Goal: Task Accomplishment & Management: Manage account settings

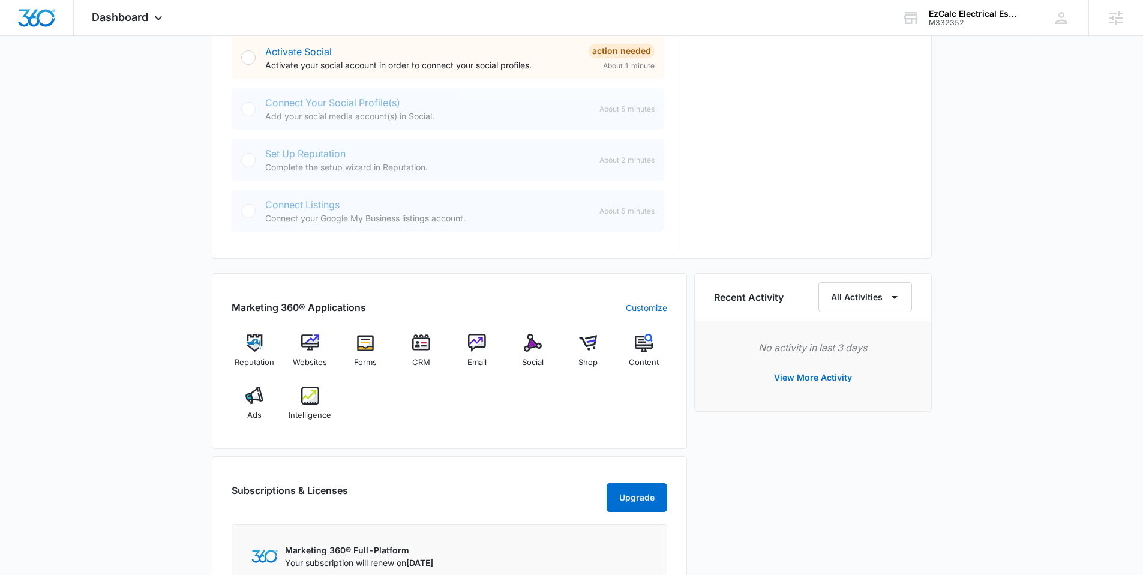
scroll to position [525, 0]
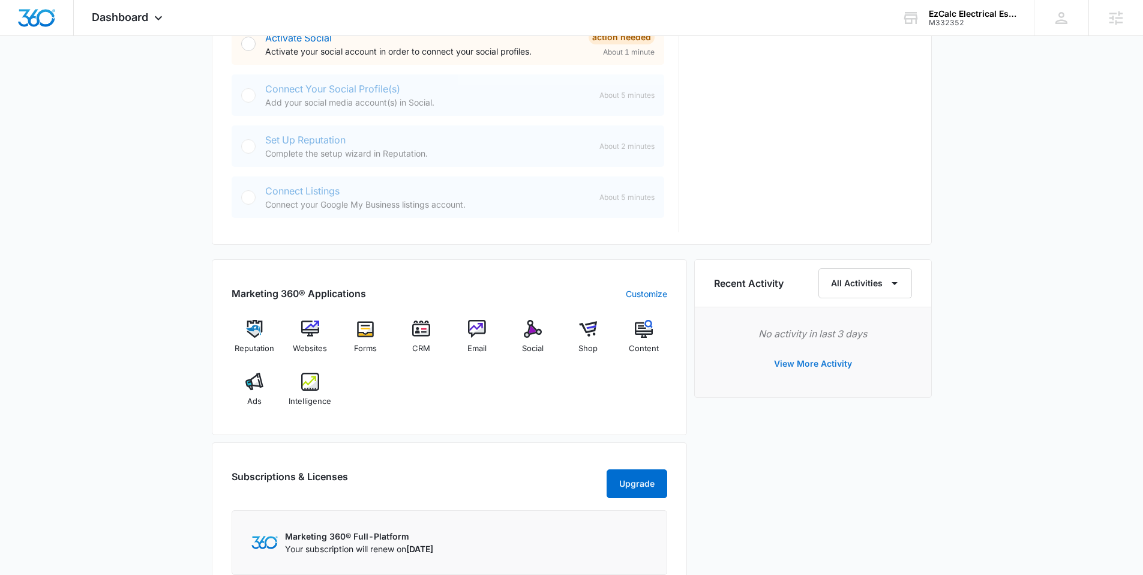
click at [824, 364] on button "View More Activity" at bounding box center [813, 363] width 102 height 29
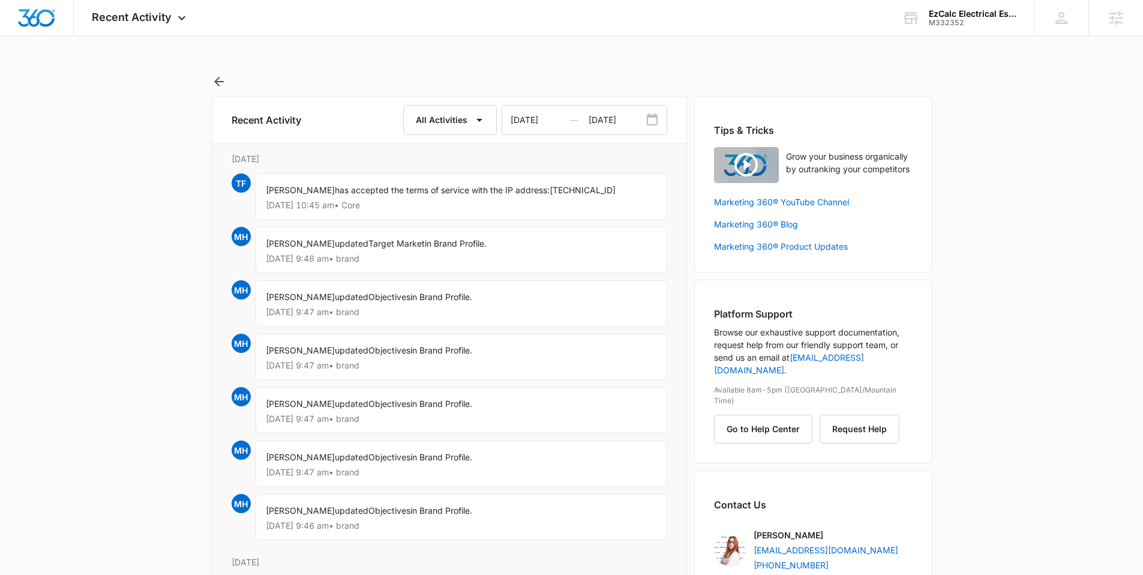
click at [118, 49] on div "Recent Activity Apps Reputation Websites Forms CRM Email Social Shop Content Ad…" at bounding box center [571, 579] width 1143 height 1158
click at [119, 7] on div "Recent Activity Apps Reputation Websites Forms CRM Email Social Shop Content Ad…" at bounding box center [140, 17] width 133 height 35
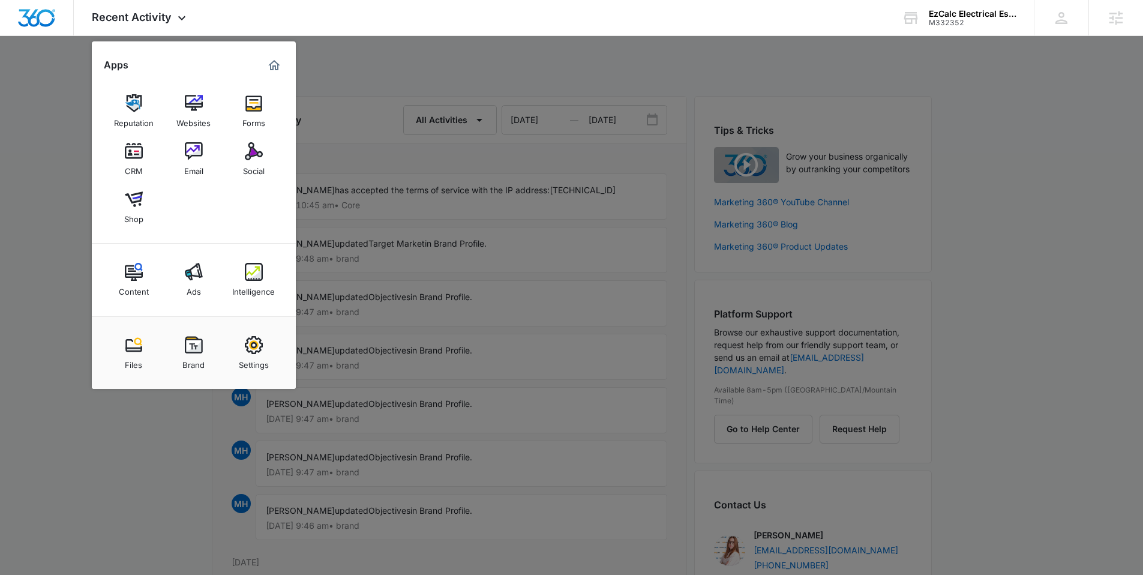
click at [259, 362] on div "Settings" at bounding box center [254, 362] width 30 height 16
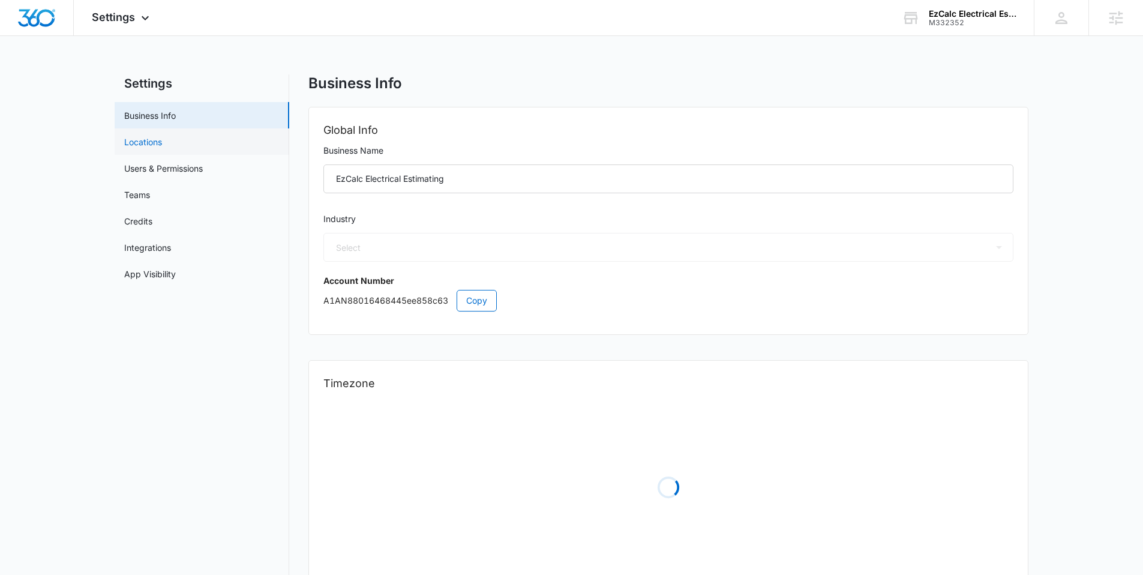
select select "4"
select select "US"
select select "America/Chicago"
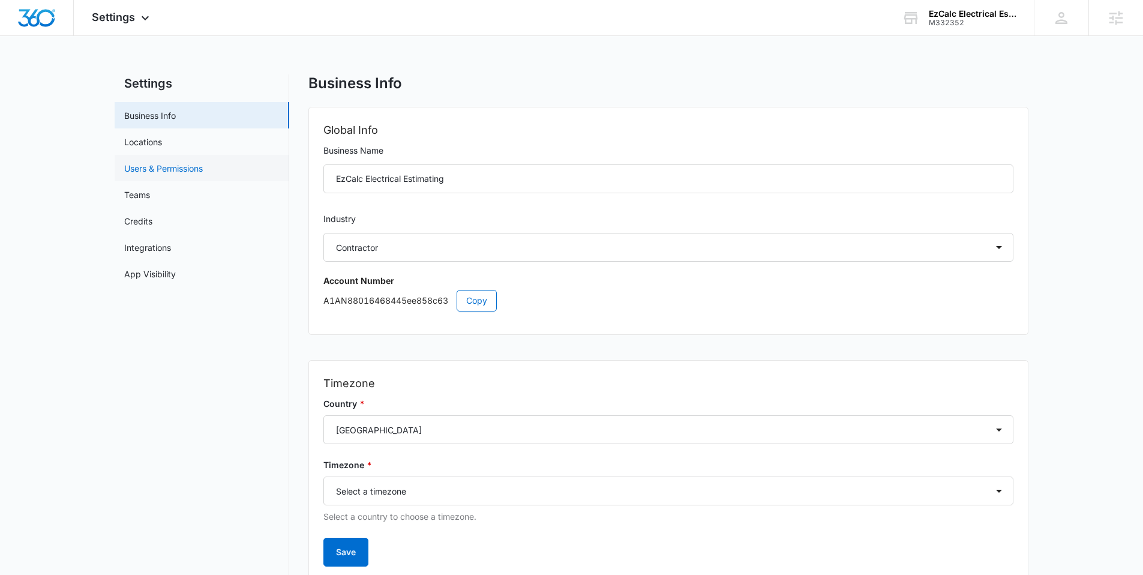
click at [178, 168] on link "Users & Permissions" at bounding box center [163, 168] width 79 height 13
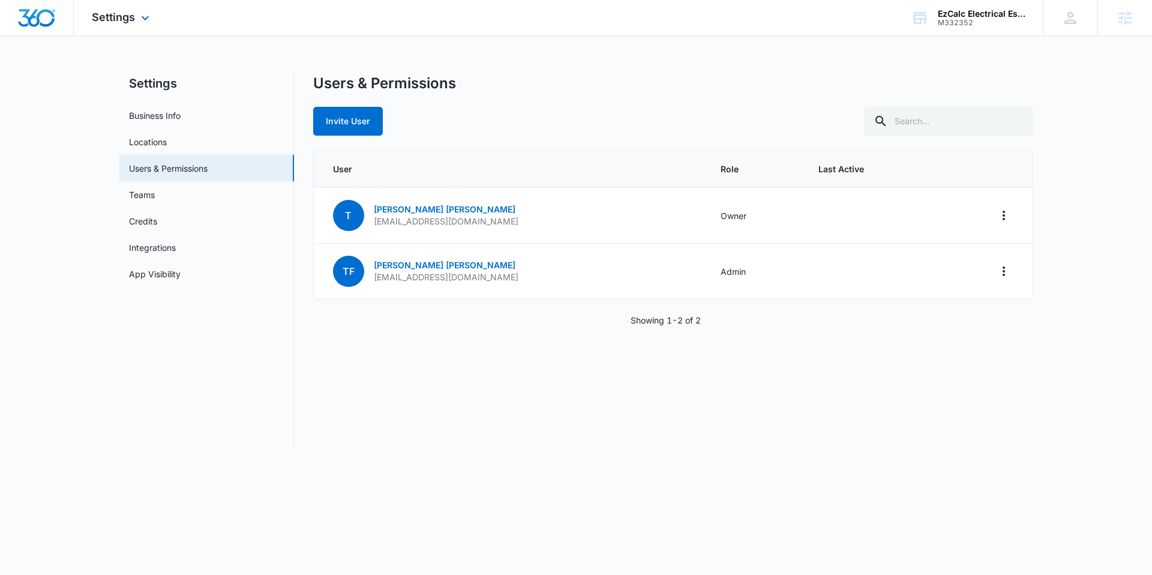
click at [20, 19] on img "Dashboard" at bounding box center [36, 18] width 38 height 18
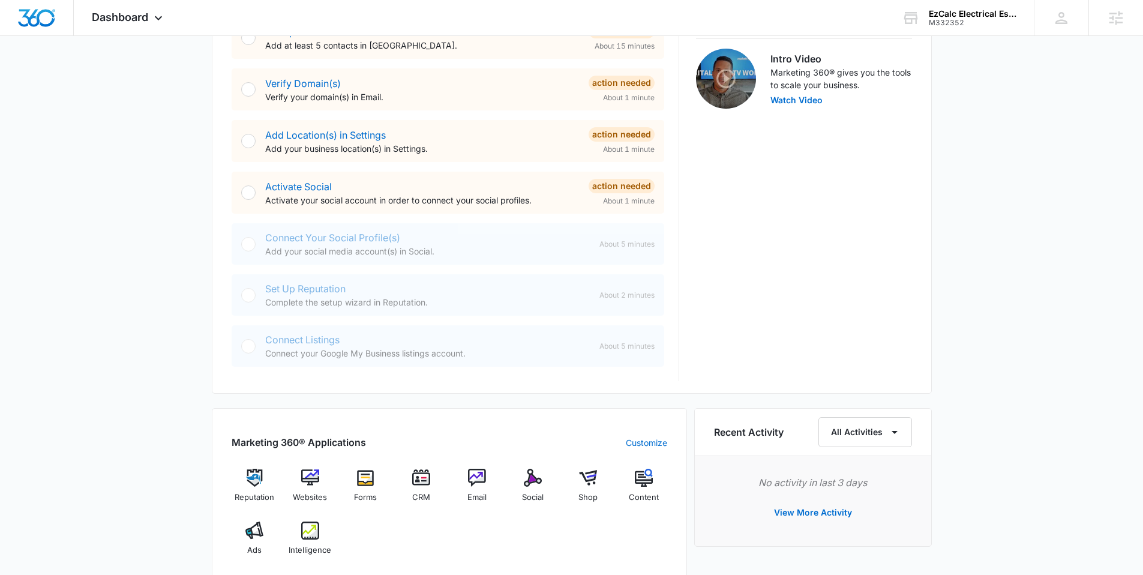
scroll to position [370, 0]
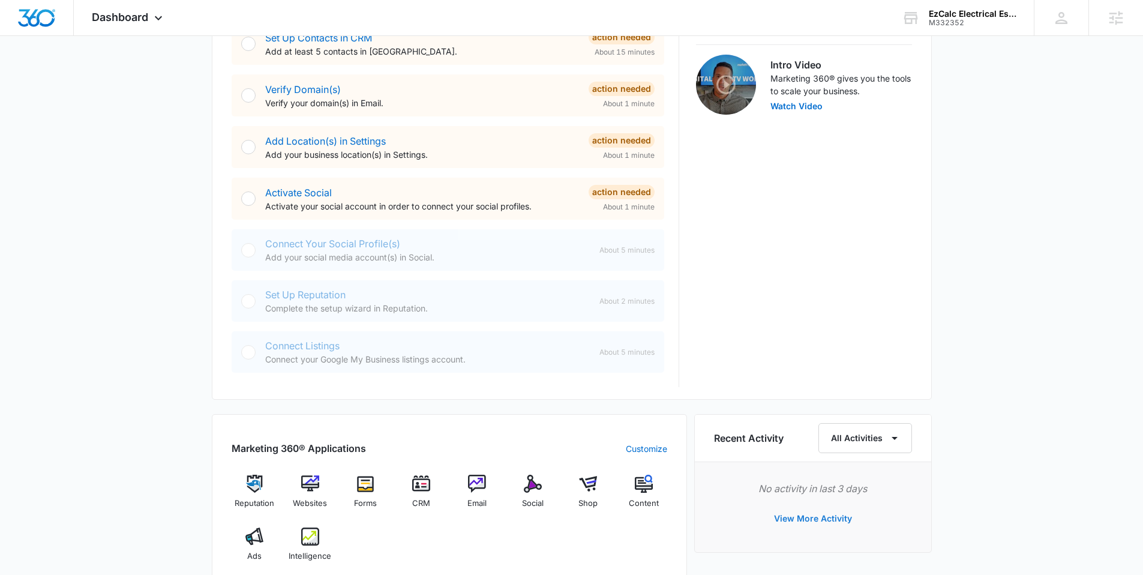
click at [806, 521] on button "View More Activity" at bounding box center [813, 518] width 102 height 29
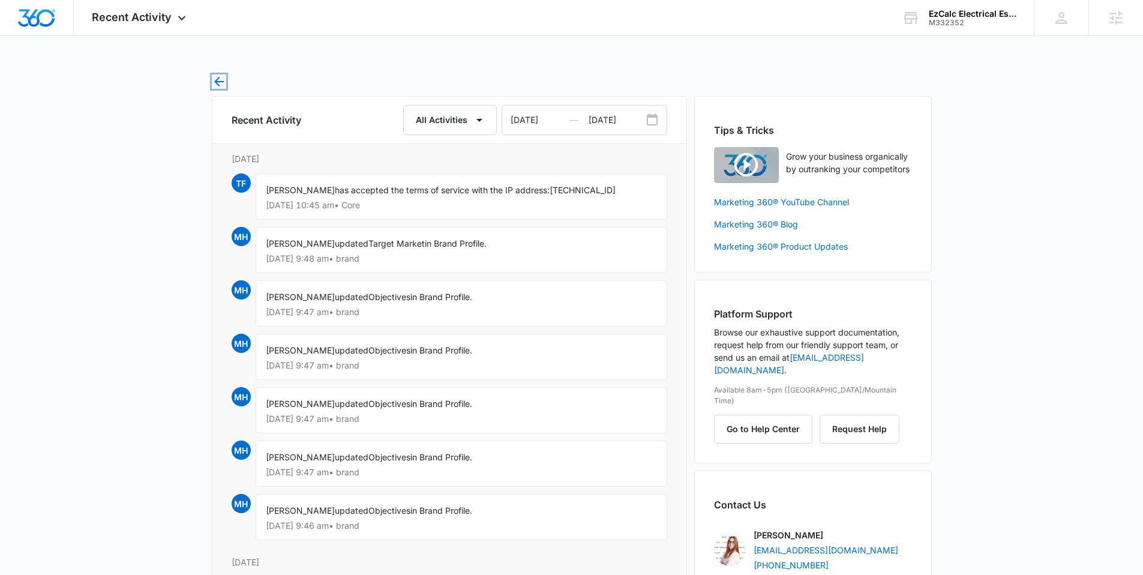
click at [221, 77] on icon "button" at bounding box center [219, 81] width 14 height 14
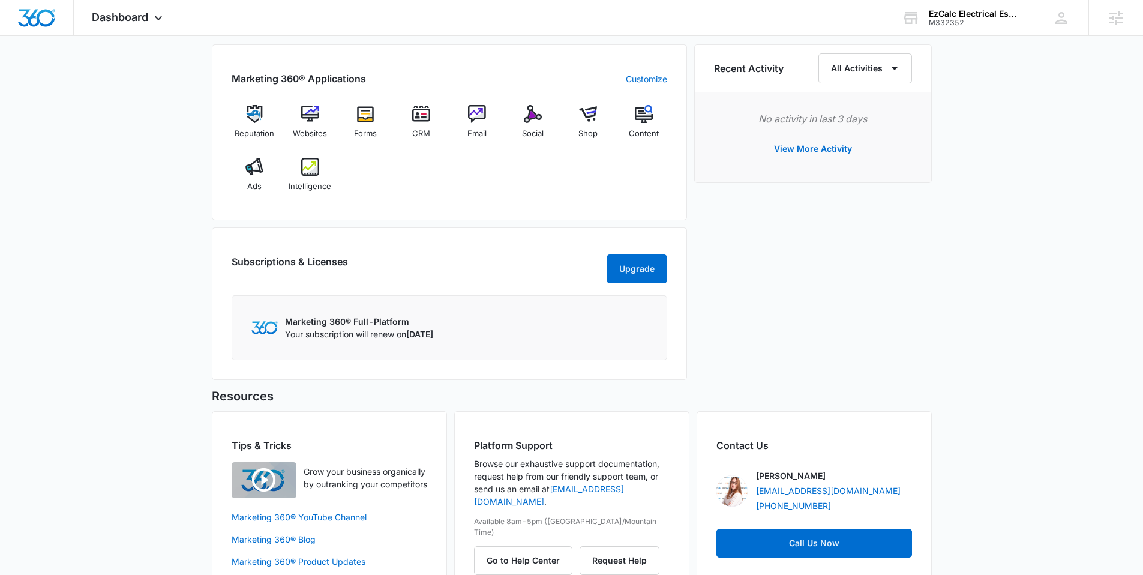
scroll to position [463, 0]
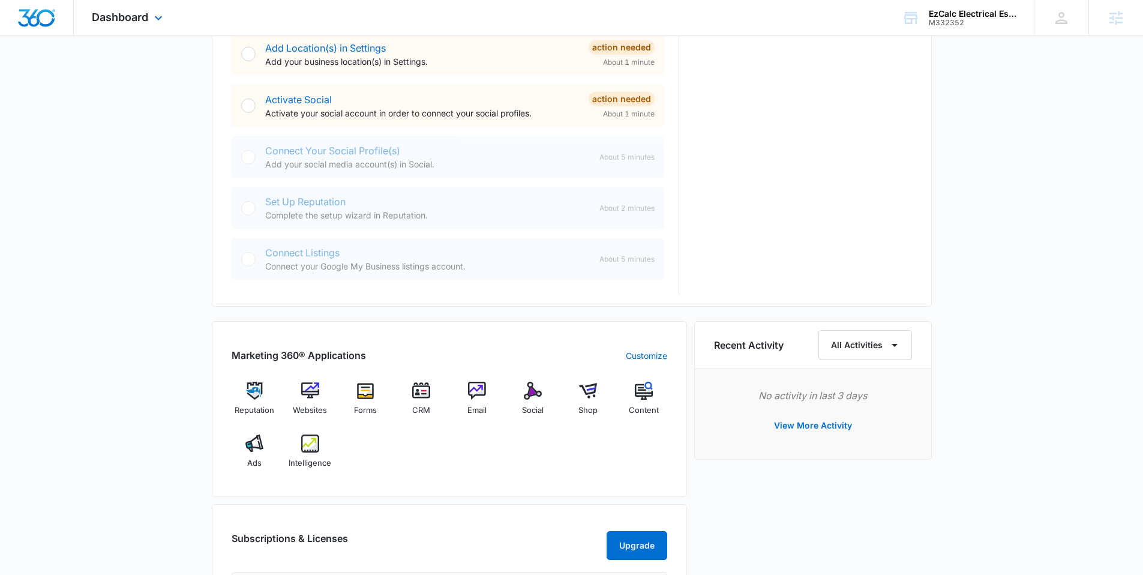
drag, startPoint x: 26, startPoint y: 10, endPoint x: 43, endPoint y: 20, distance: 19.6
click at [44, 5] on div at bounding box center [37, 17] width 74 height 35
